Goal: Information Seeking & Learning: Check status

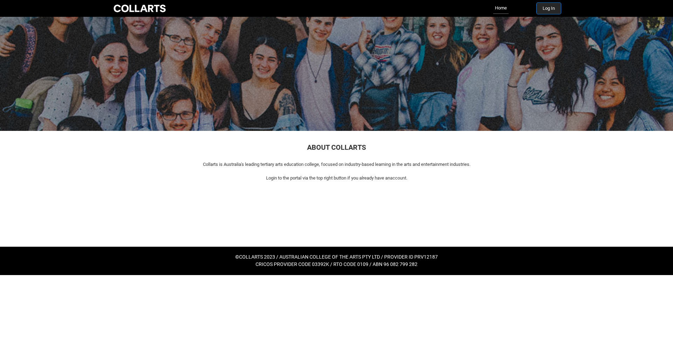
click at [555, 8] on button "Log In" at bounding box center [548, 8] width 24 height 11
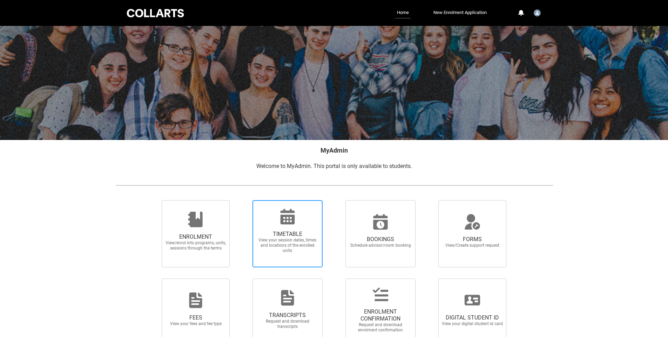
click at [298, 244] on span "View your session dates, times and locations of the enrolled units" at bounding box center [287, 246] width 62 height 16
click at [244, 200] on input "TIMETABLE View your session dates, times and locations of the enrolled units" at bounding box center [243, 200] width 0 height 0
radio input "true"
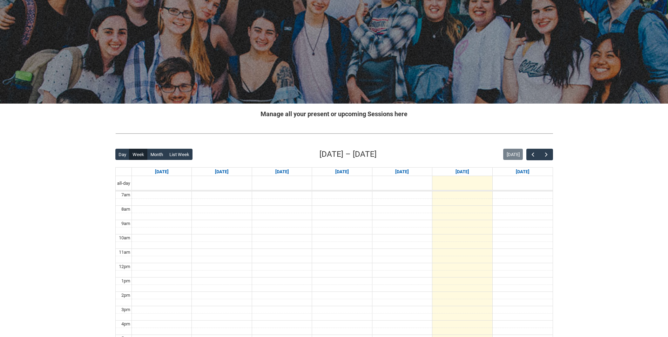
scroll to position [35, 0]
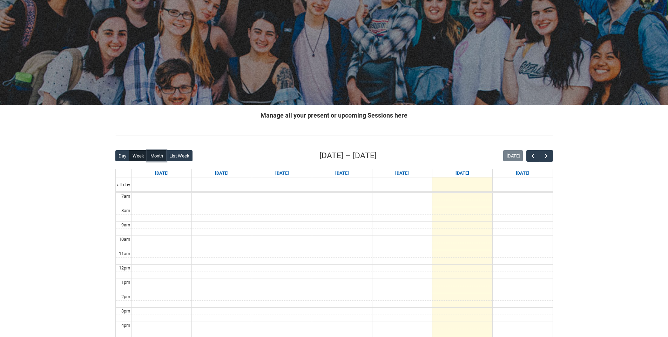
click at [152, 157] on button "Month" at bounding box center [156, 155] width 19 height 11
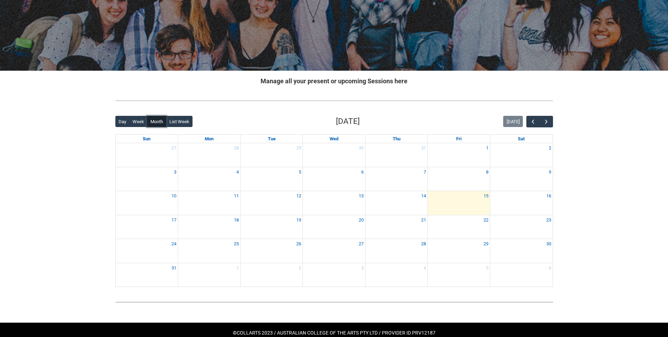
scroll to position [83, 0]
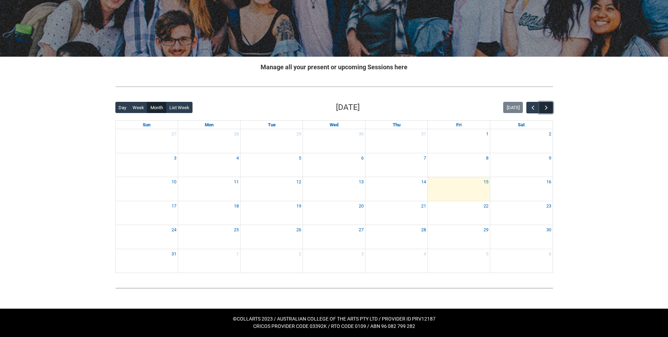
click at [548, 108] on button "button" at bounding box center [545, 108] width 13 height 12
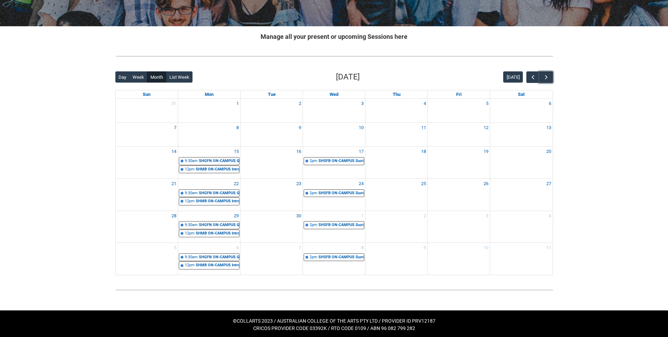
scroll to position [116, 0]
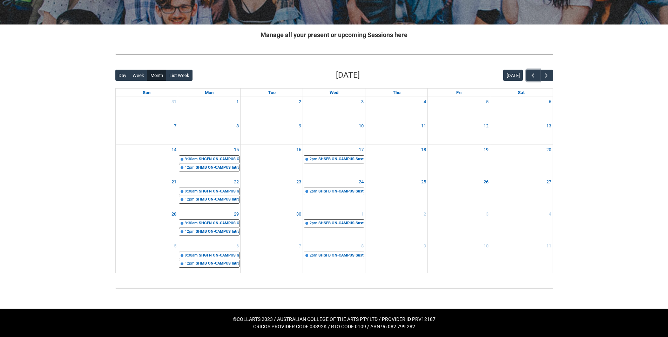
click at [534, 77] on span "button" at bounding box center [532, 75] width 7 height 7
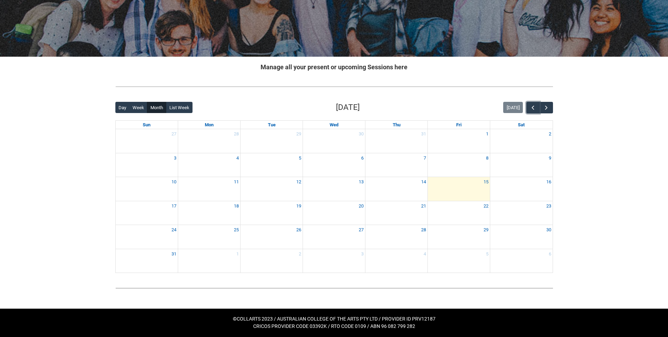
scroll to position [83, 0]
click at [544, 103] on button "button" at bounding box center [545, 108] width 13 height 12
